Goal: Navigation & Orientation: Find specific page/section

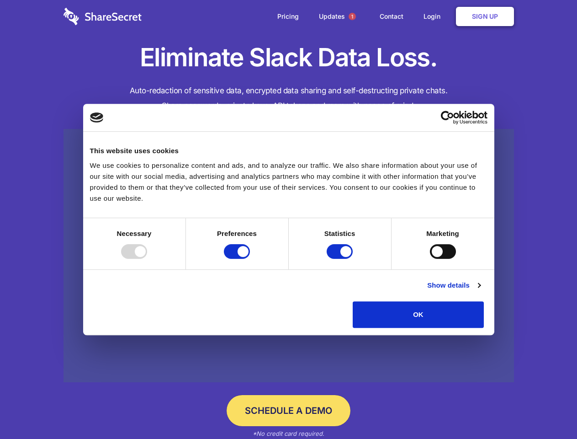
click at [147, 259] on div at bounding box center [134, 251] width 26 height 15
click at [250, 259] on input "Preferences" at bounding box center [237, 251] width 26 height 15
checkbox input "false"
click at [341, 259] on input "Statistics" at bounding box center [340, 251] width 26 height 15
checkbox input "false"
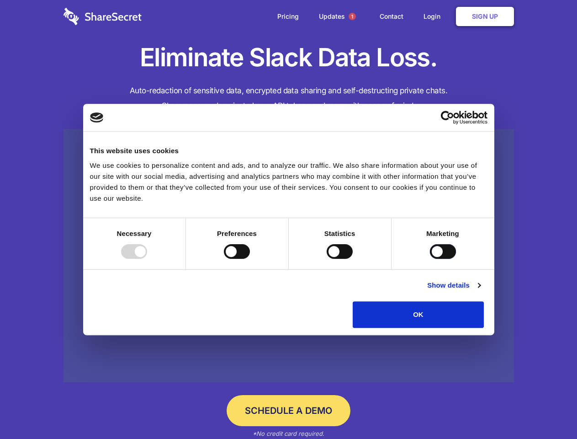
click at [430, 259] on input "Marketing" at bounding box center [443, 251] width 26 height 15
checkbox input "true"
click at [480, 291] on link "Show details" at bounding box center [453, 285] width 53 height 11
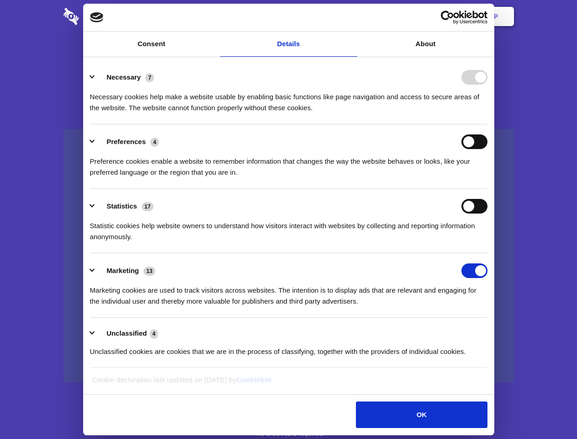
click at [487, 124] on li "Necessary 7 Necessary cookies help make a website usable by enabling basic func…" at bounding box center [288, 92] width 397 height 64
click at [352, 16] on span "1" at bounding box center [352, 16] width 7 height 7
